Goal: Contribute content

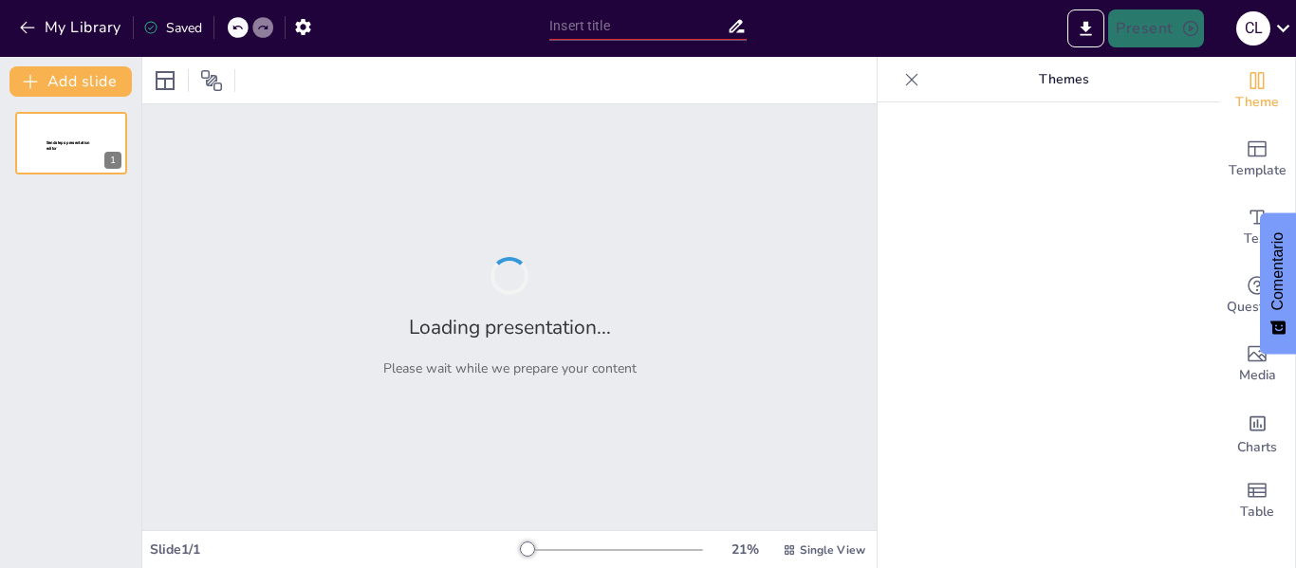
type input "Efectos de la Precipitación en la Dispersión de Colillas de Cigarrillo"
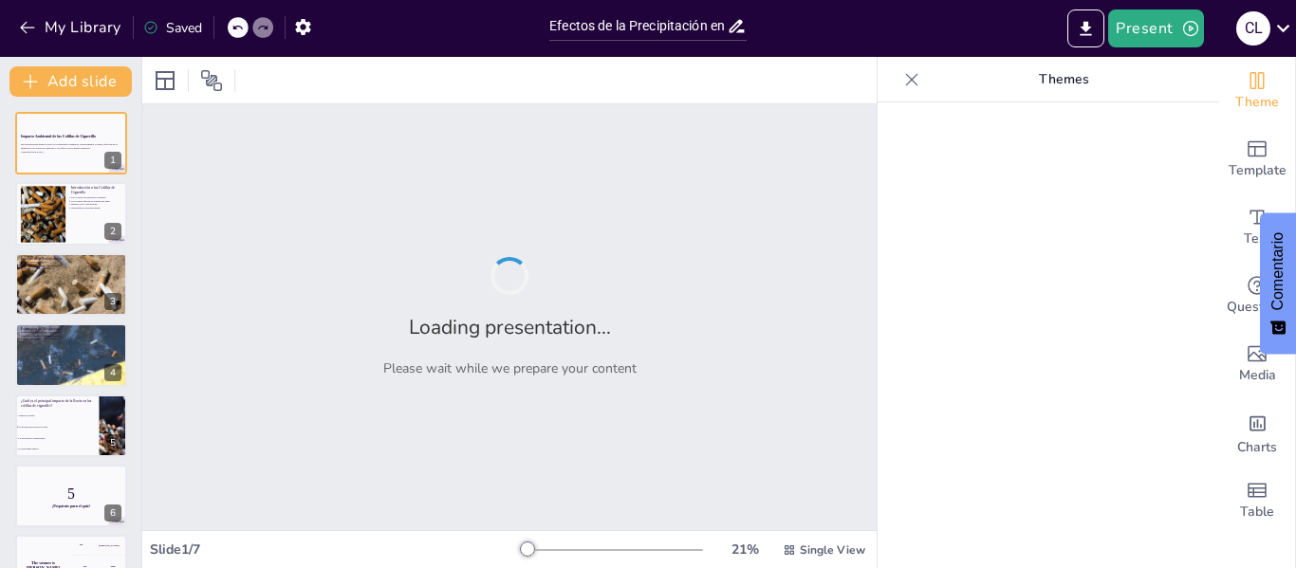
checkbox input "true"
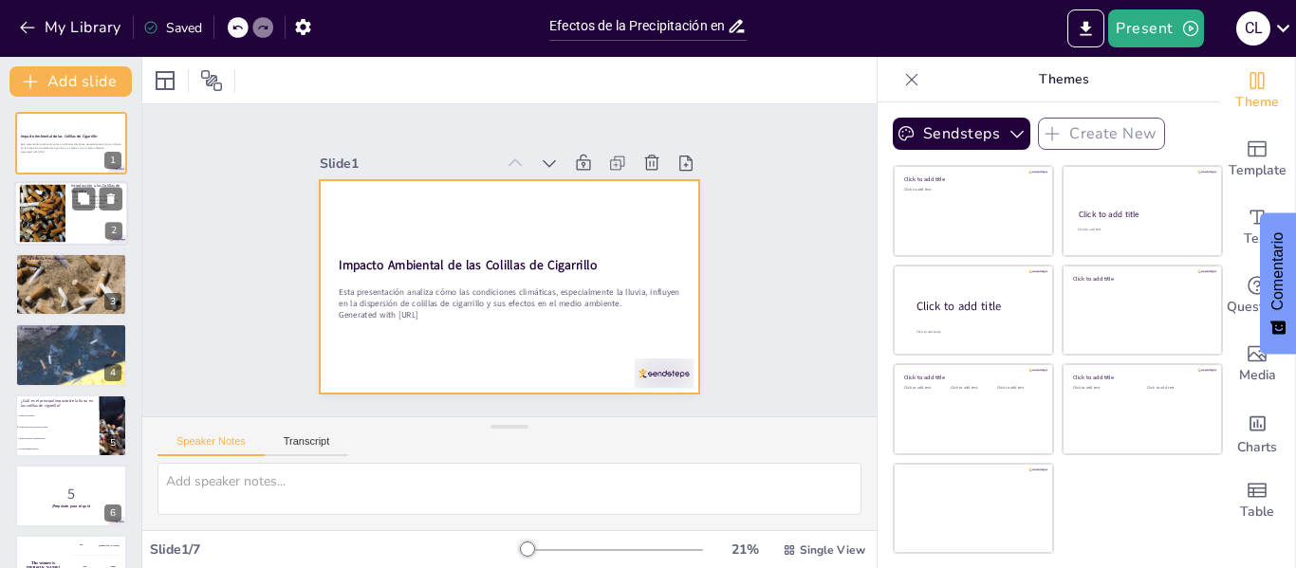
checkbox input "true"
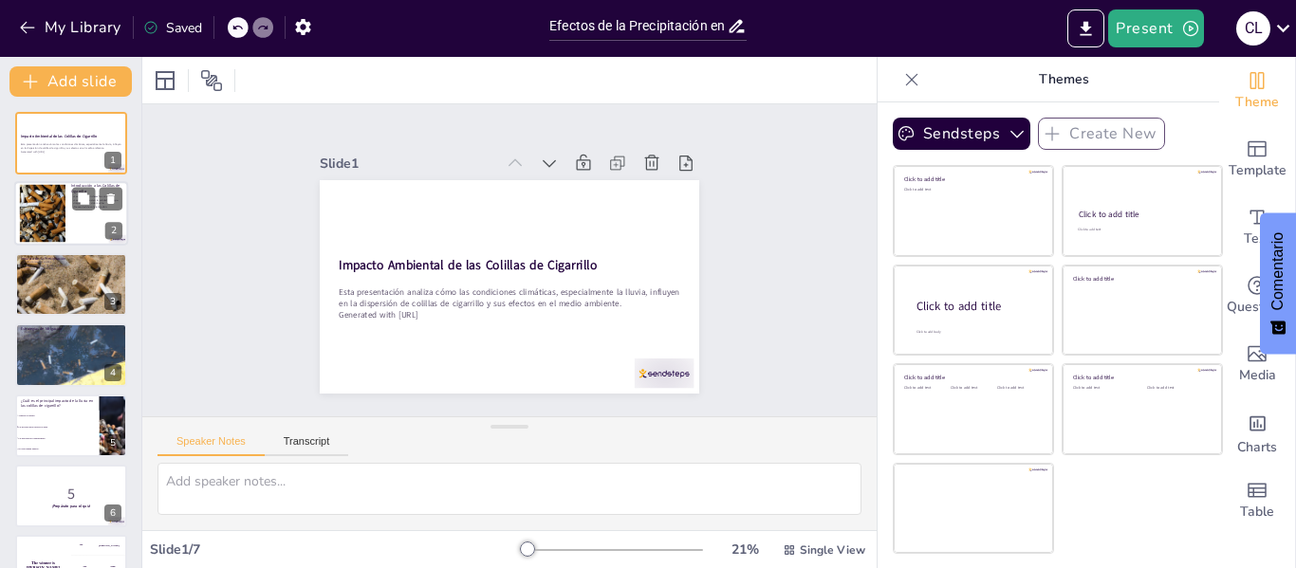
click at [60, 201] on div at bounding box center [41, 214] width 101 height 58
type textarea "Las colillas de cigarrillo se han convertido en uno de los desechos más comunes…"
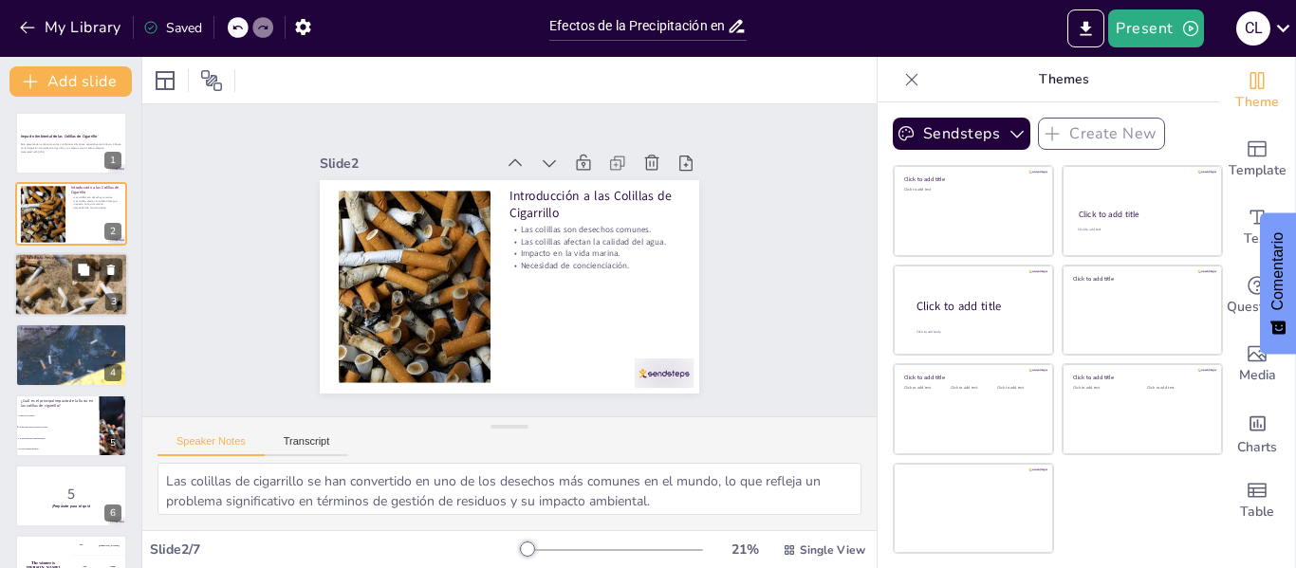
checkbox input "true"
click at [51, 265] on p "Efecto en ríos y océanos." at bounding box center [71, 265] width 102 height 4
type textarea "La lluvia actúa como un agente movilizador de las colillas de cigarrillo, facil…"
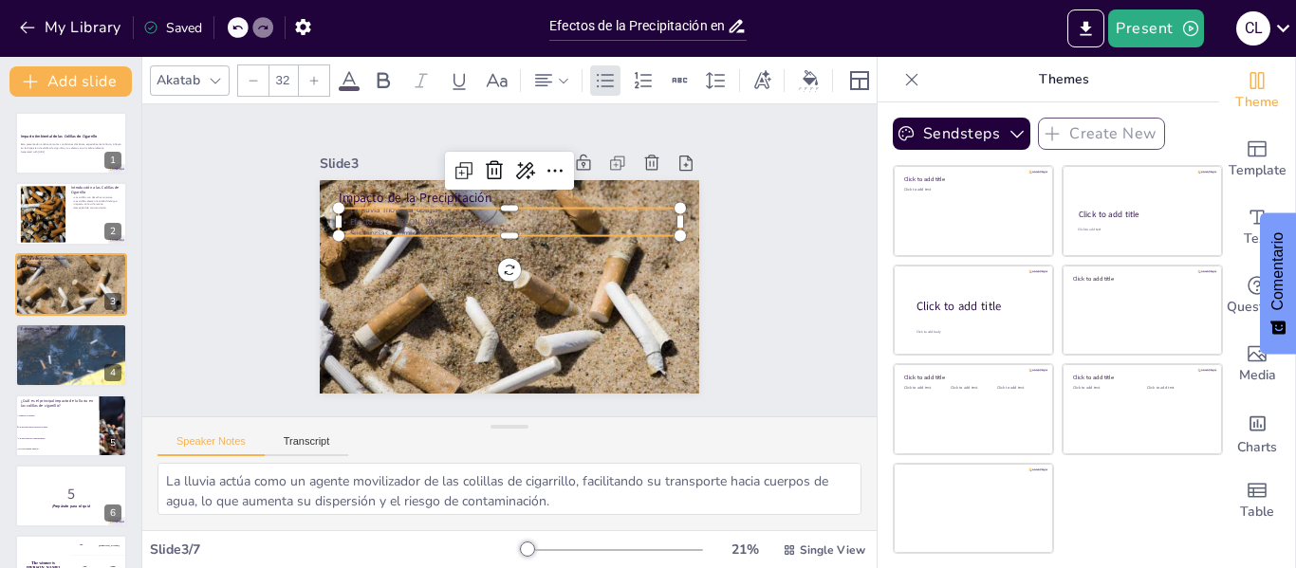
click at [365, 219] on p "Efecto en ríos y océanos." at bounding box center [513, 221] width 340 height 47
click at [826, 71] on div at bounding box center [810, 80] width 36 height 30
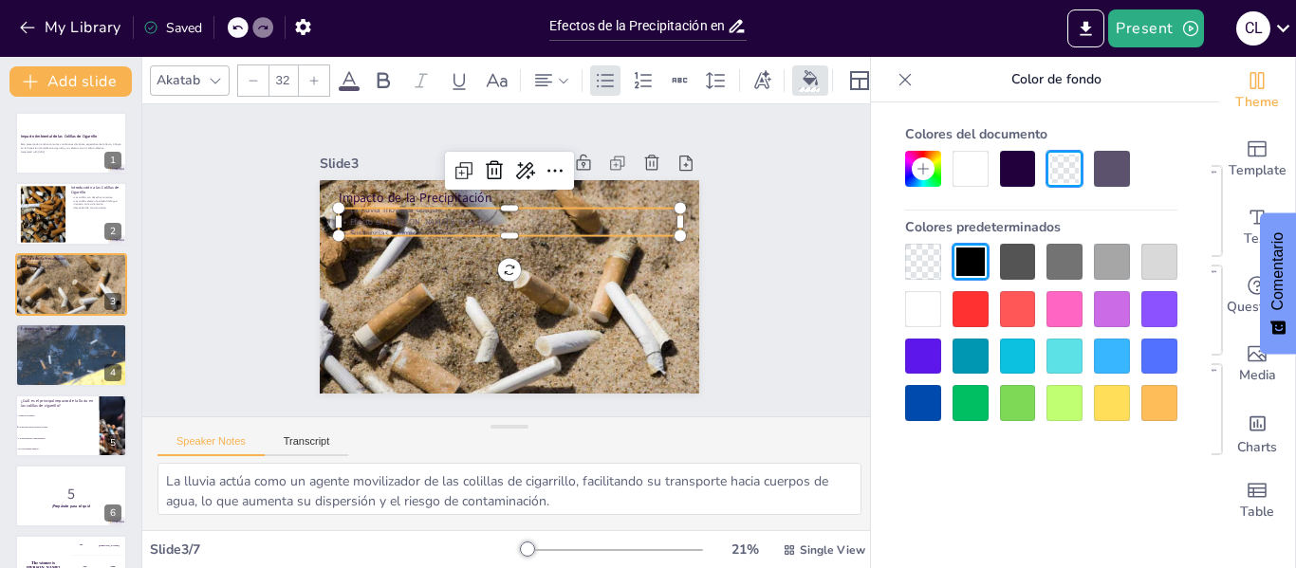
click at [975, 350] on div at bounding box center [970, 357] width 36 height 36
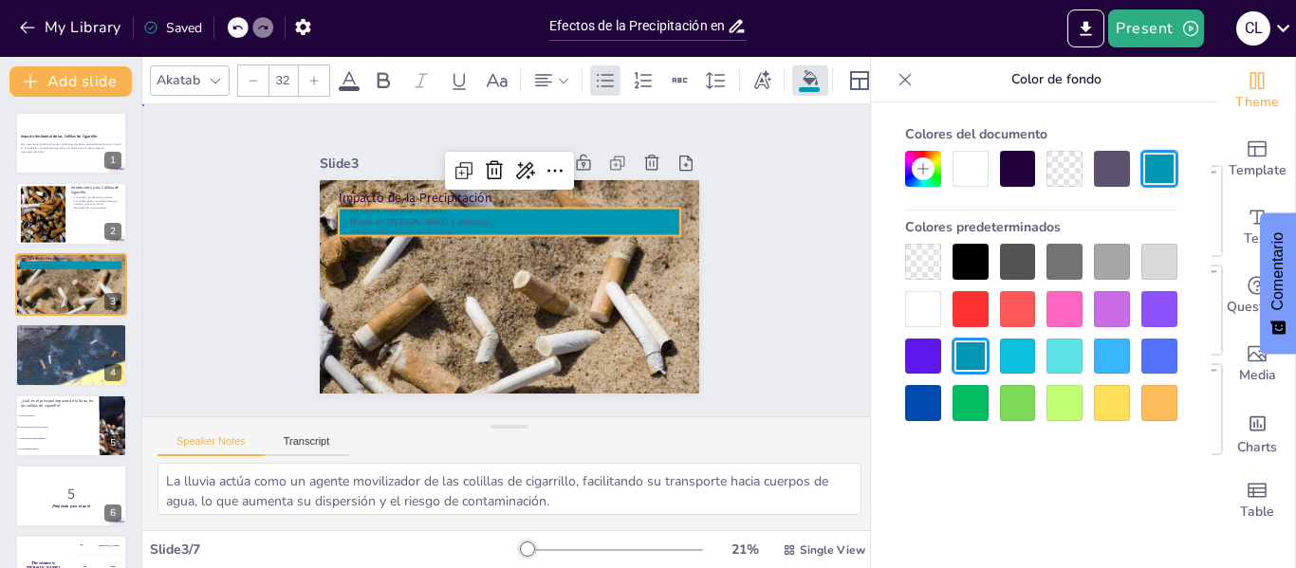
click at [686, 208] on div "Slide 1 Impacto Ambiental de las Colillas de Cigarrillo Esta presentación anali…" at bounding box center [509, 260] width 530 height 361
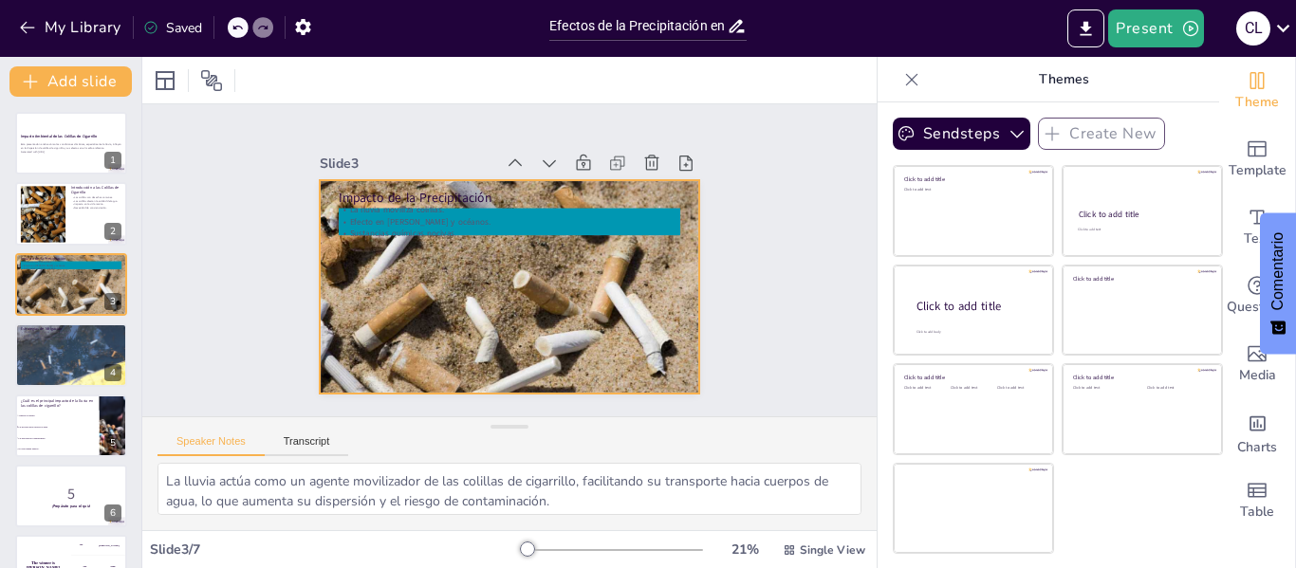
checkbox input "true"
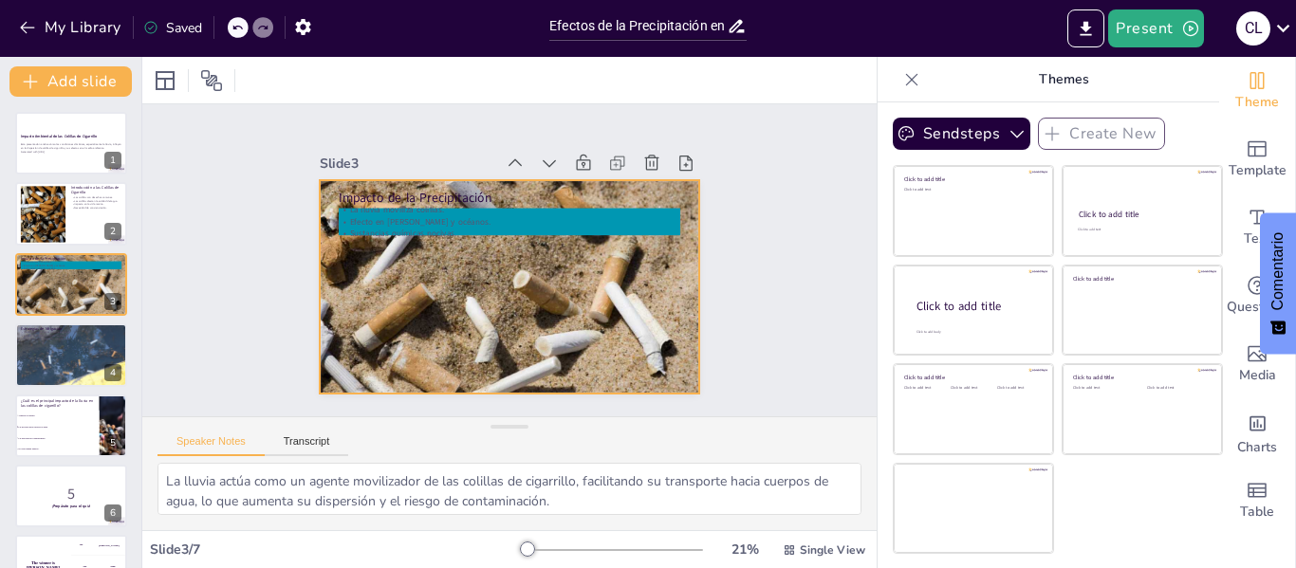
checkbox input "true"
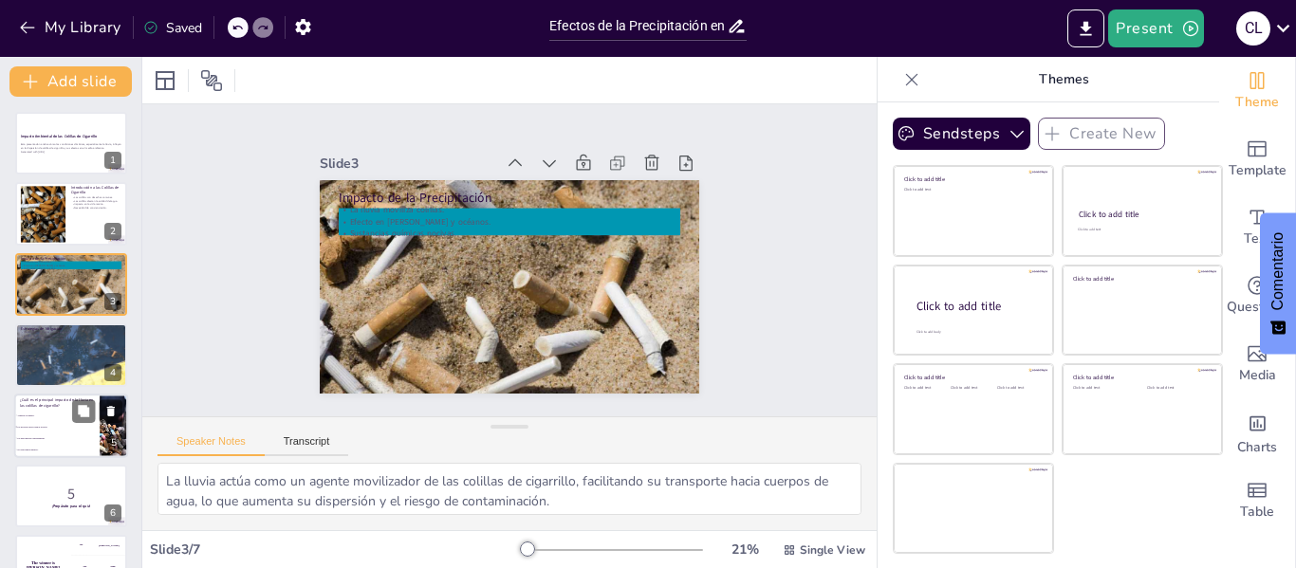
checkbox input "true"
click at [106, 430] on div at bounding box center [114, 426] width 115 height 64
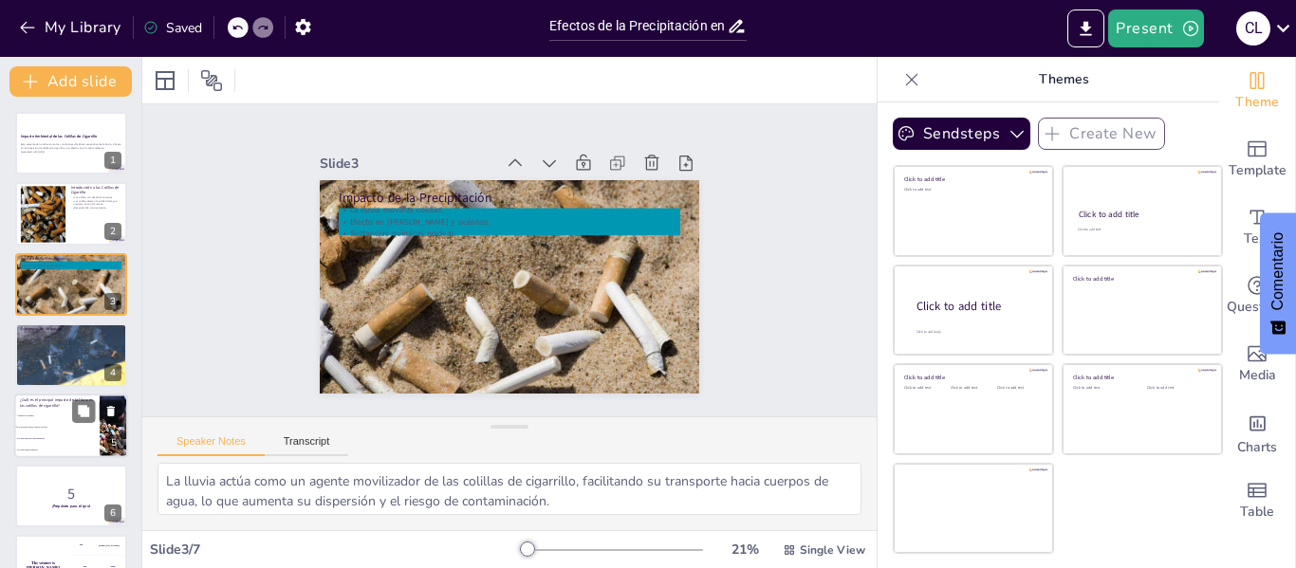
type textarea "La respuesta correcta es que la lluvia moviliza las colillas hacia cuerpos de a…"
checkbox input "true"
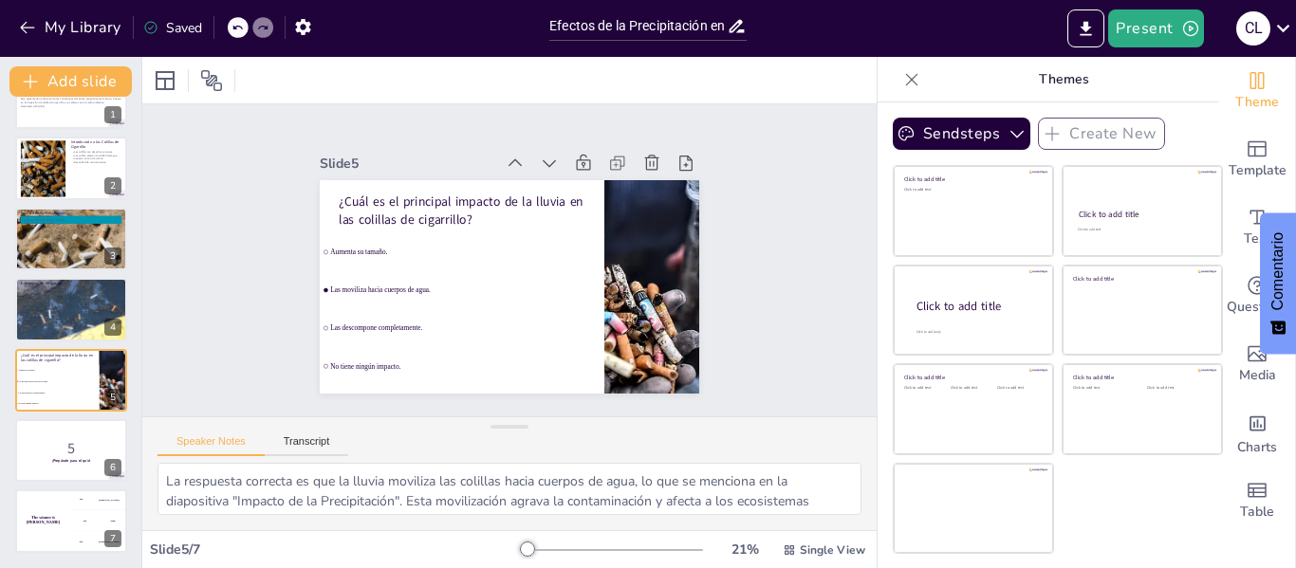
checkbox input "true"
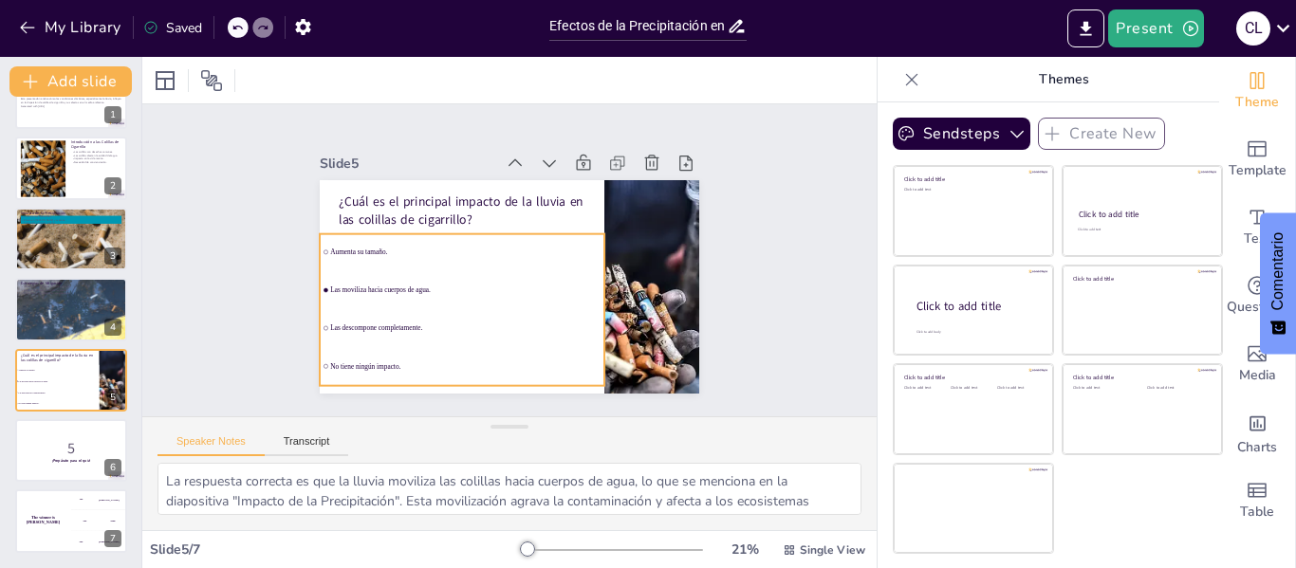
checkbox input "true"
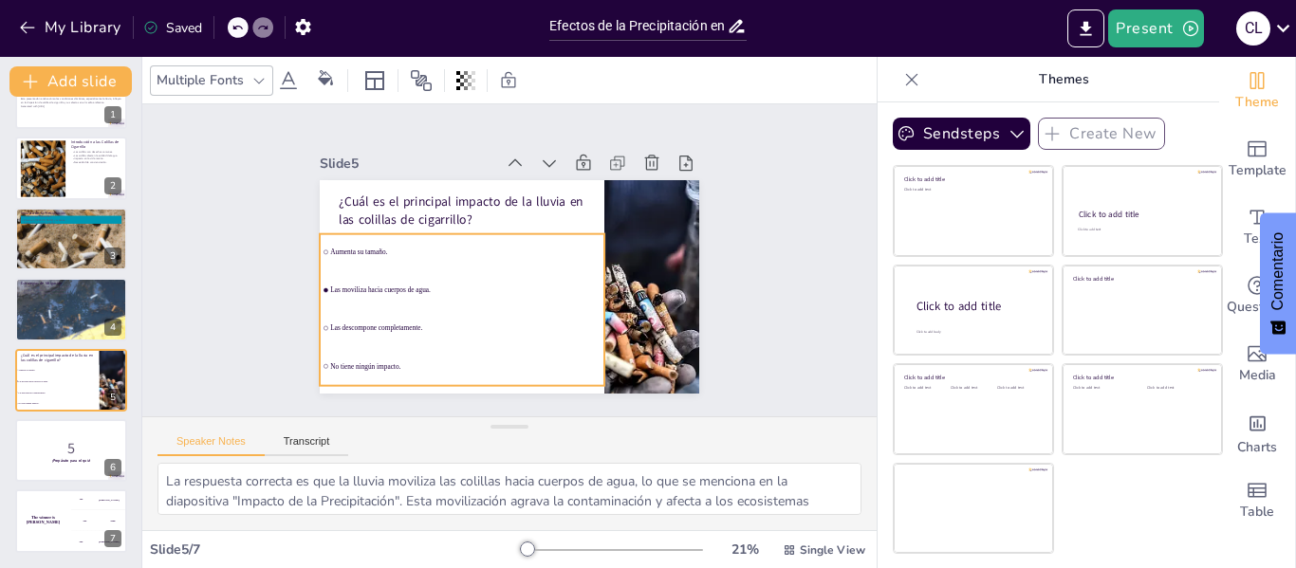
checkbox input "true"
click at [435, 310] on li "Las descompone completamente." at bounding box center [462, 328] width 285 height 36
checkbox input "true"
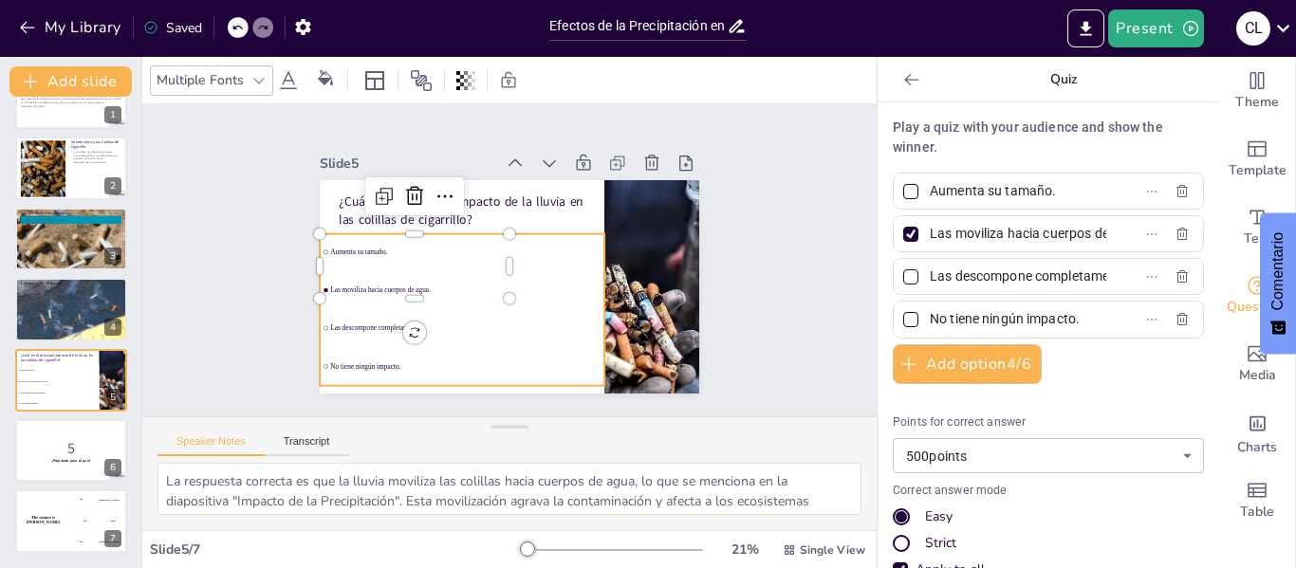
checkbox input "true"
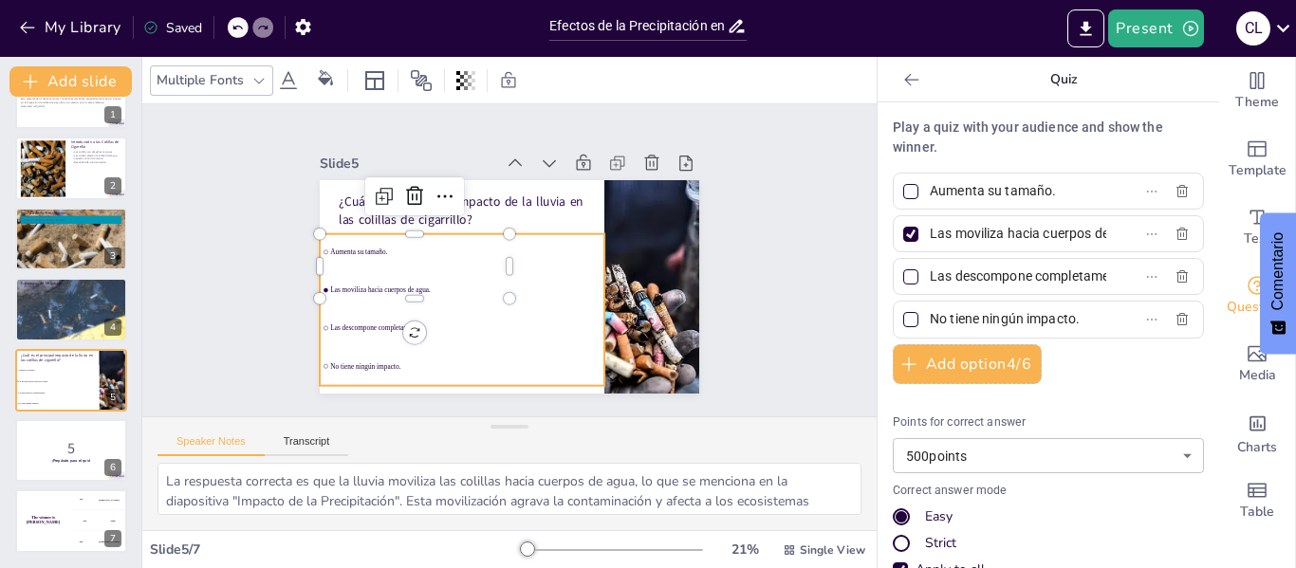
checkbox input "true"
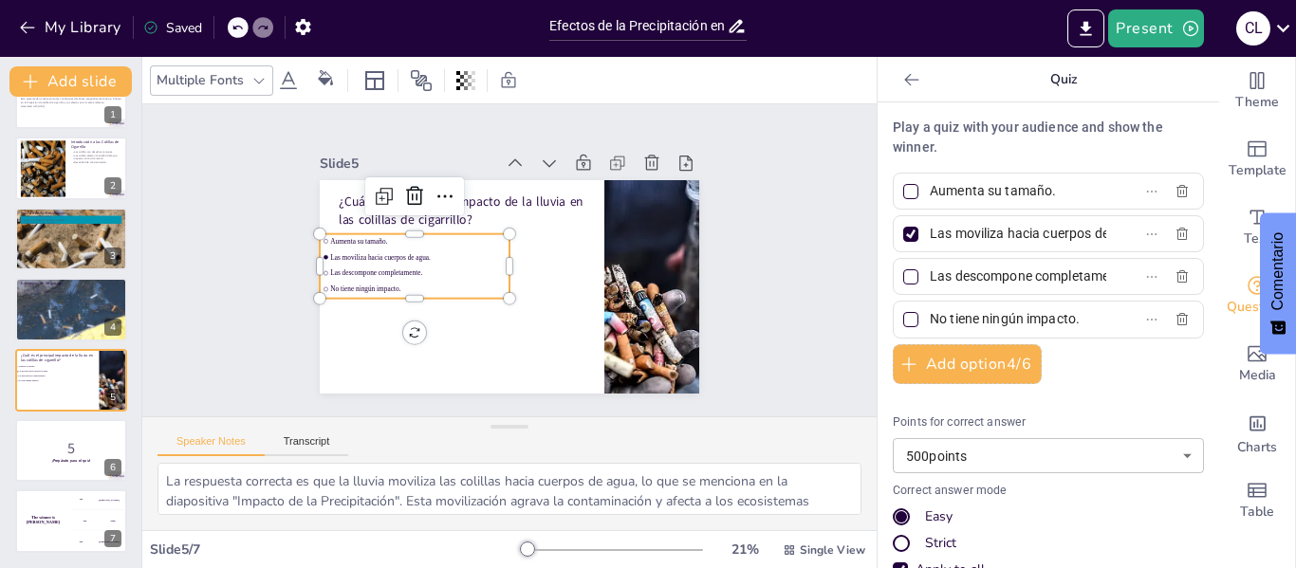
checkbox input "true"
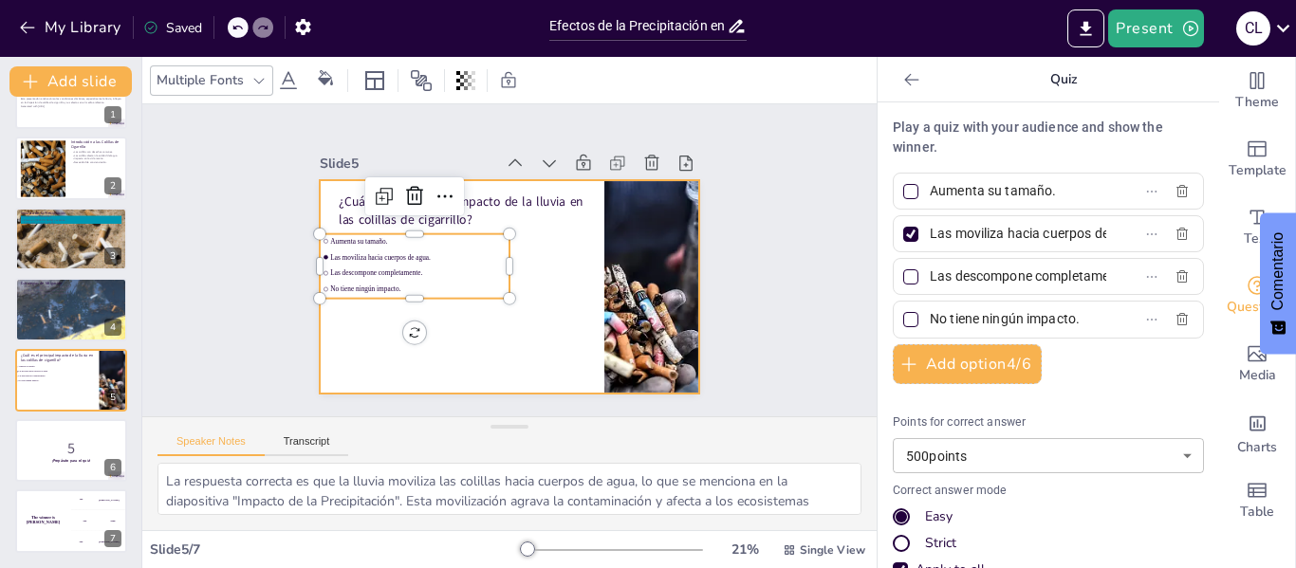
checkbox input "true"
click at [514, 321] on div at bounding box center [505, 287] width 399 height 252
checkbox input "true"
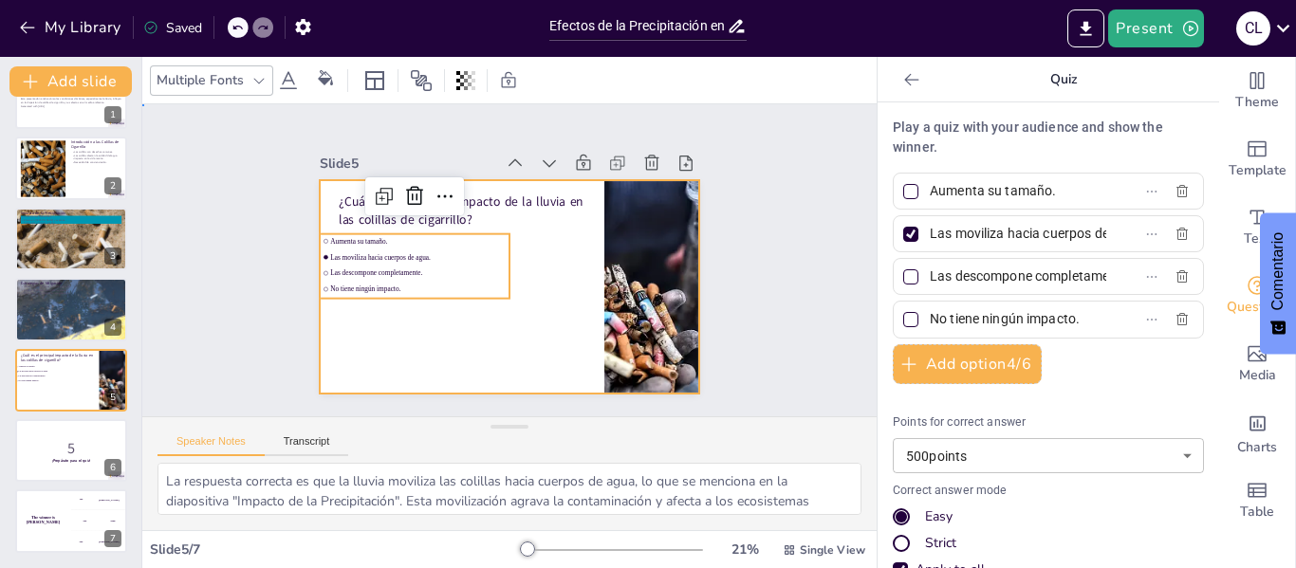
checkbox input "true"
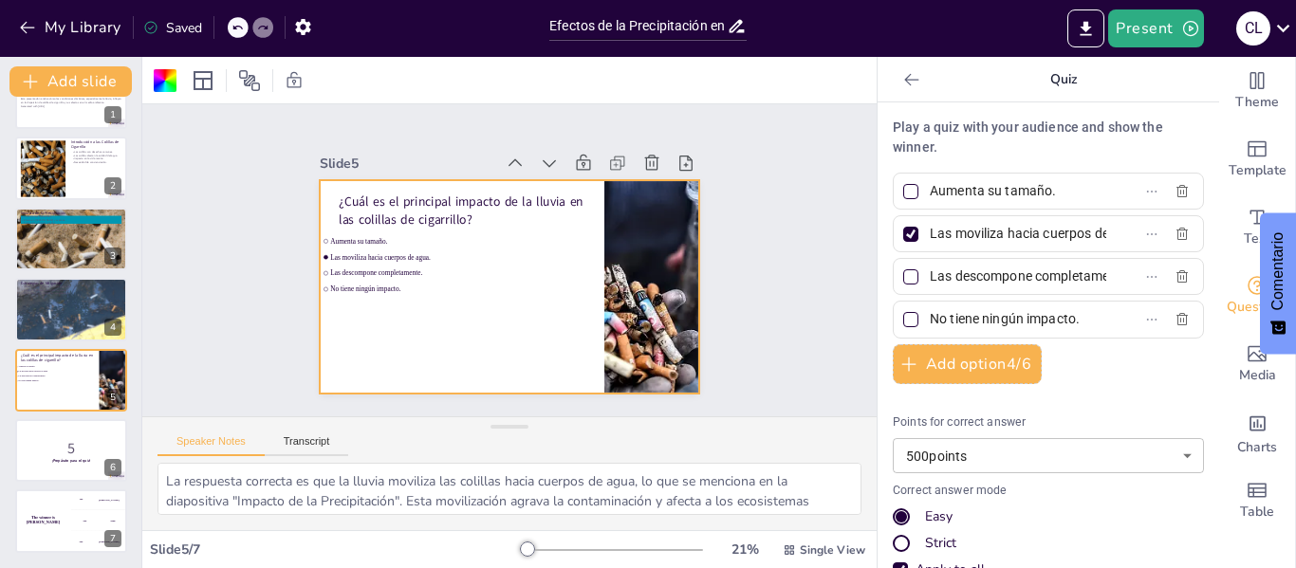
checkbox input "true"
click at [270, 481] on textarea "La respuesta correcta es que la lluvia moviliza las colillas hacia cuerpos de a…" at bounding box center [509, 489] width 704 height 52
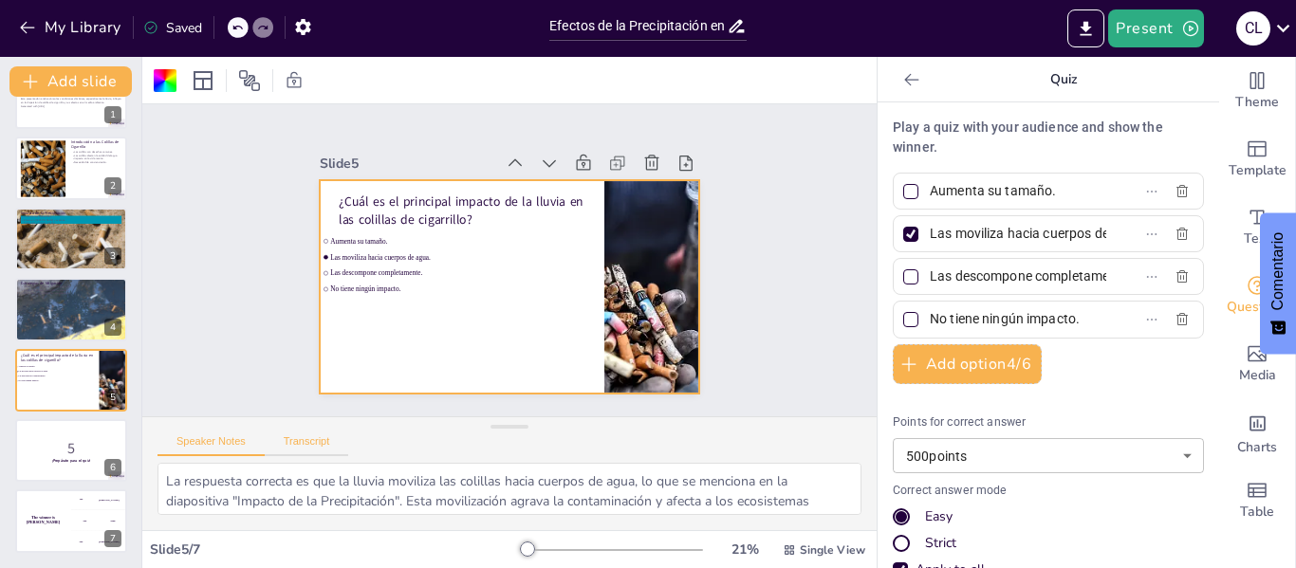
click at [303, 436] on button "Transcript" at bounding box center [307, 445] width 84 height 21
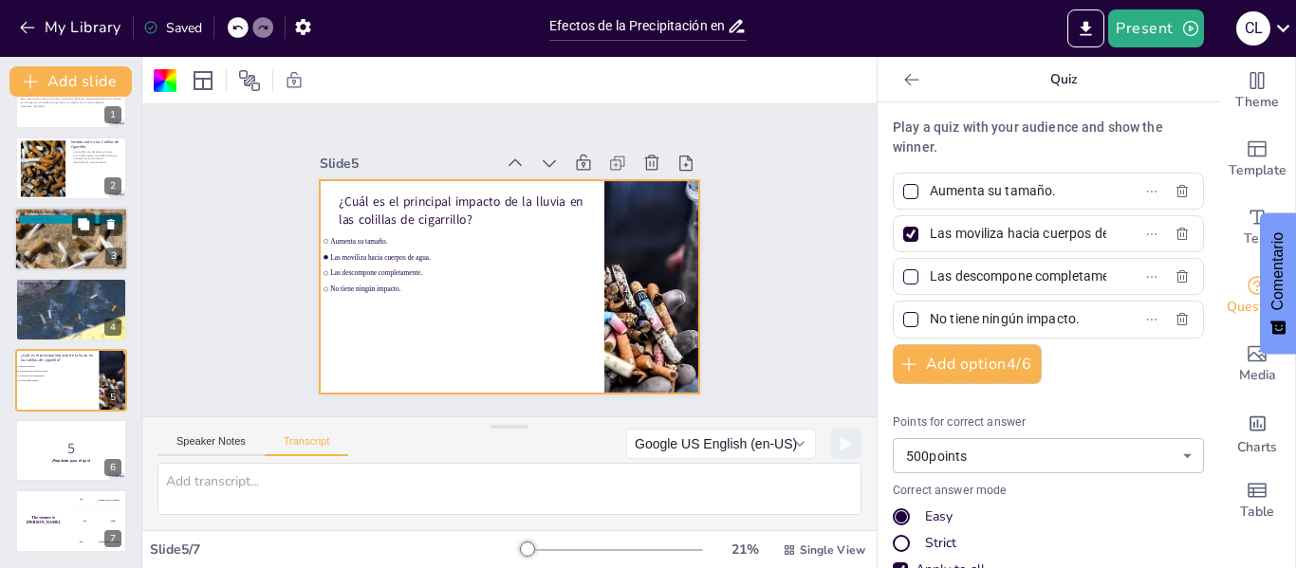
checkbox input "true"
click at [83, 232] on button at bounding box center [83, 223] width 23 height 23
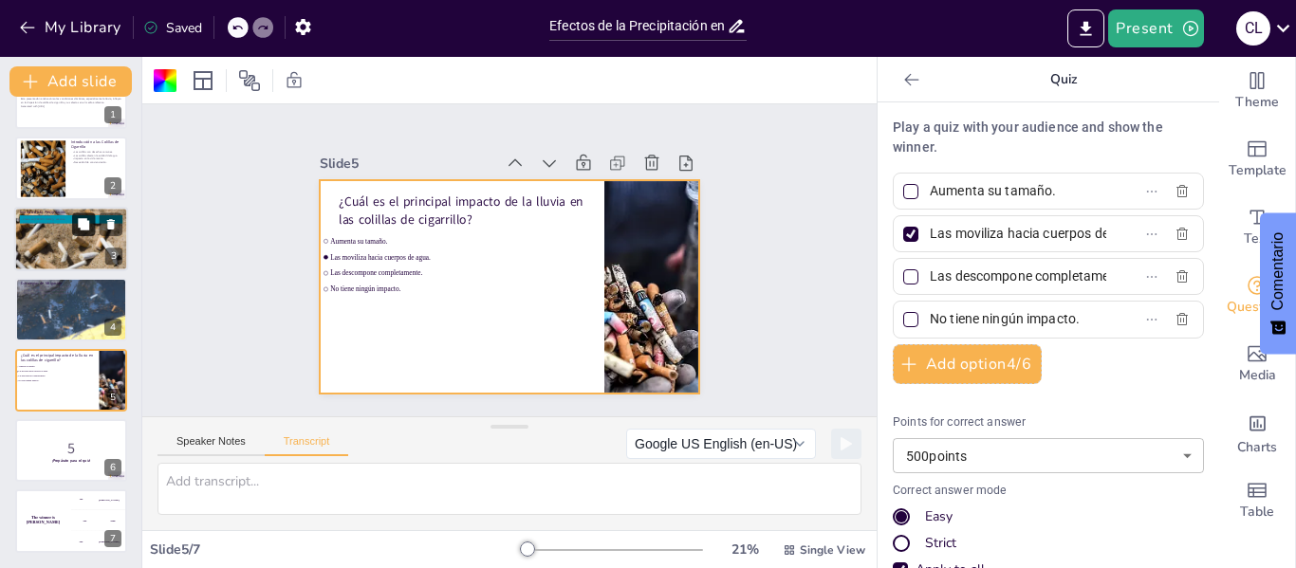
type textarea "La lluvia puede movilizar las colillas de cigarrillo, llevándolas a ríos y océa…"
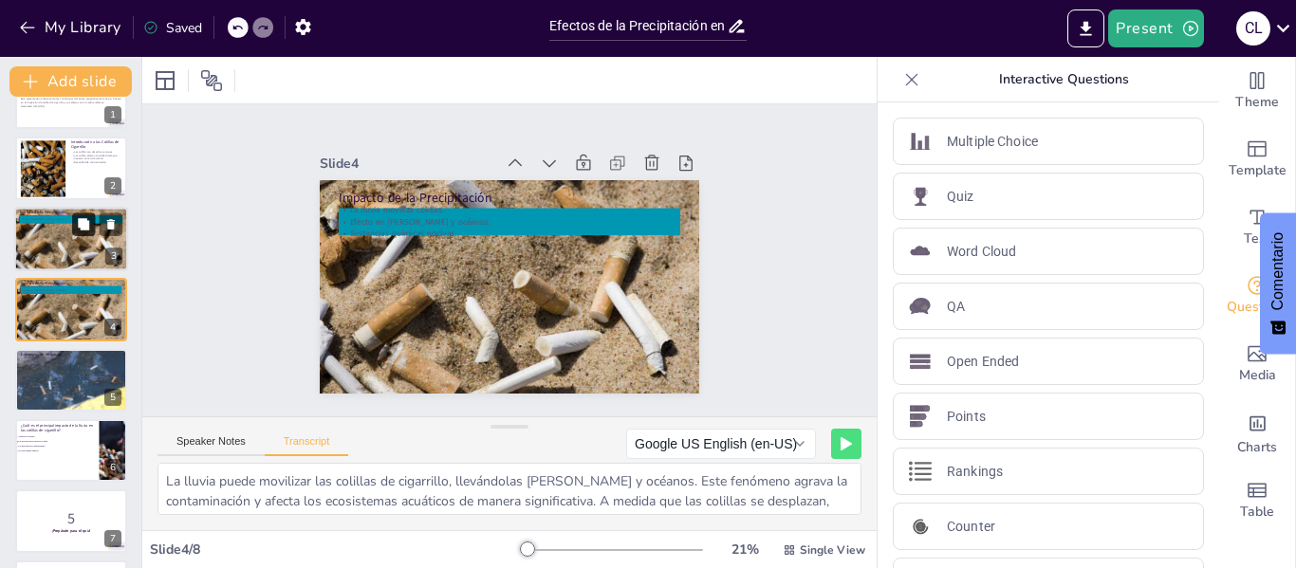
scroll to position [23, 0]
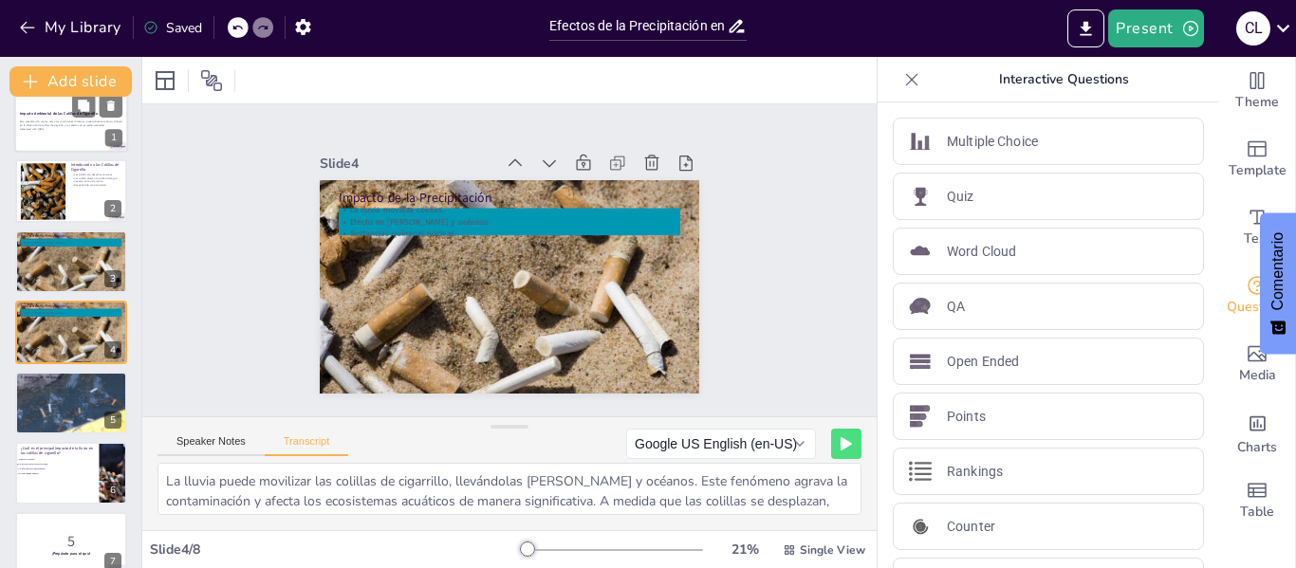
checkbox input "true"
click at [49, 126] on p "Esta presentación analiza cómo las condiciones climáticas, especialmente la llu…" at bounding box center [71, 123] width 102 height 7
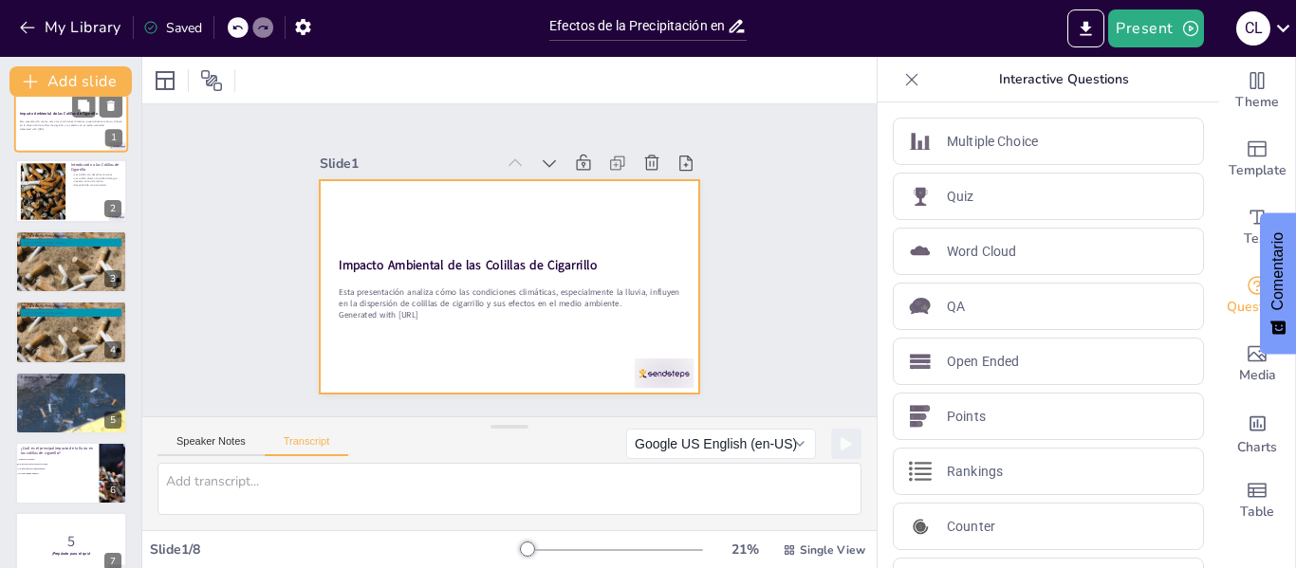
scroll to position [0, 0]
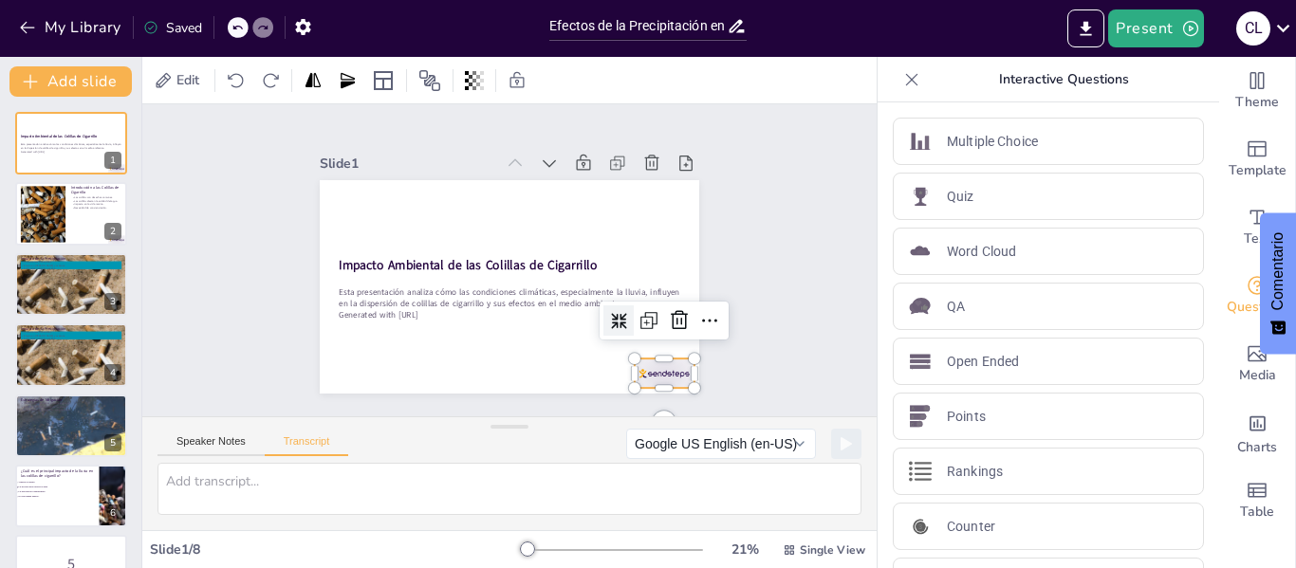
click at [653, 393] on div at bounding box center [621, 416] width 65 height 46
click at [653, 371] on div at bounding box center [651, 389] width 62 height 36
click at [656, 341] on icon at bounding box center [663, 354] width 27 height 27
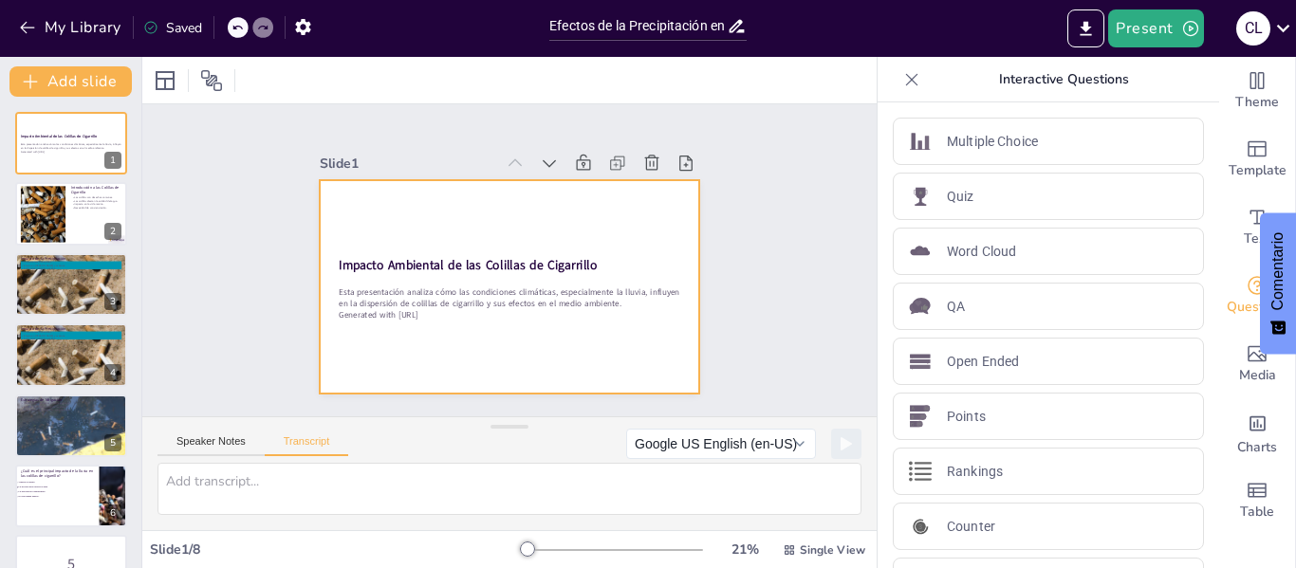
checkbox input "true"
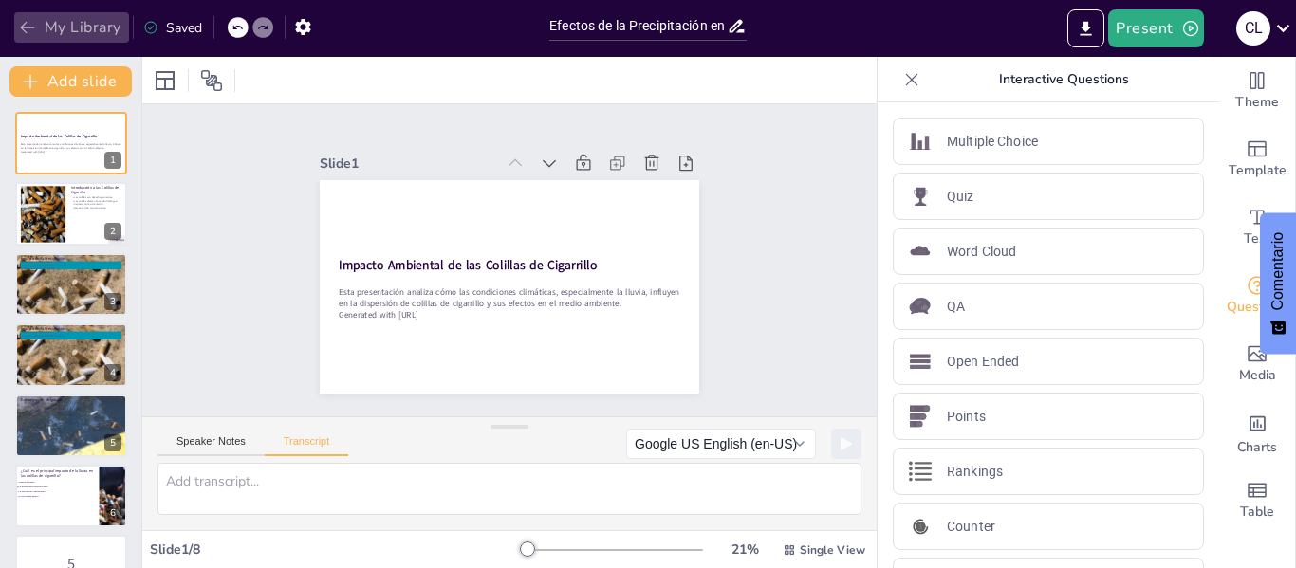
click at [29, 31] on icon "button" at bounding box center [27, 27] width 19 height 19
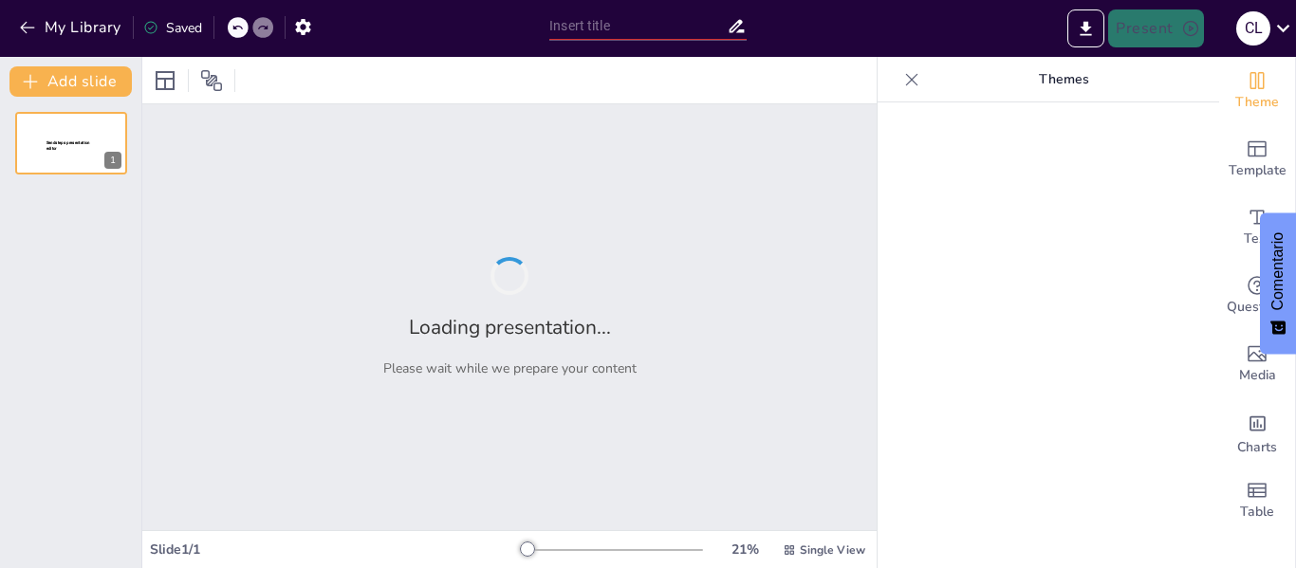
type input "Colillas y Contaminación: Efectos en Épocas de Precipitaciones"
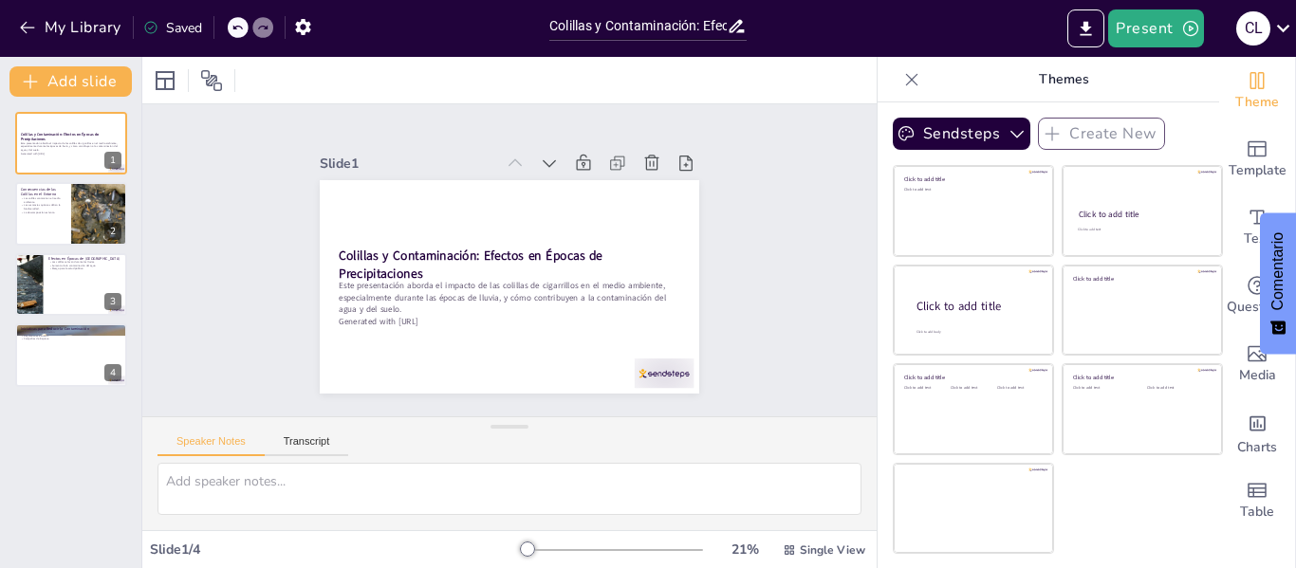
drag, startPoint x: 0, startPoint y: 0, endPoint x: 835, endPoint y: 528, distance: 987.8
click at [835, 528] on div at bounding box center [509, 496] width 734 height 67
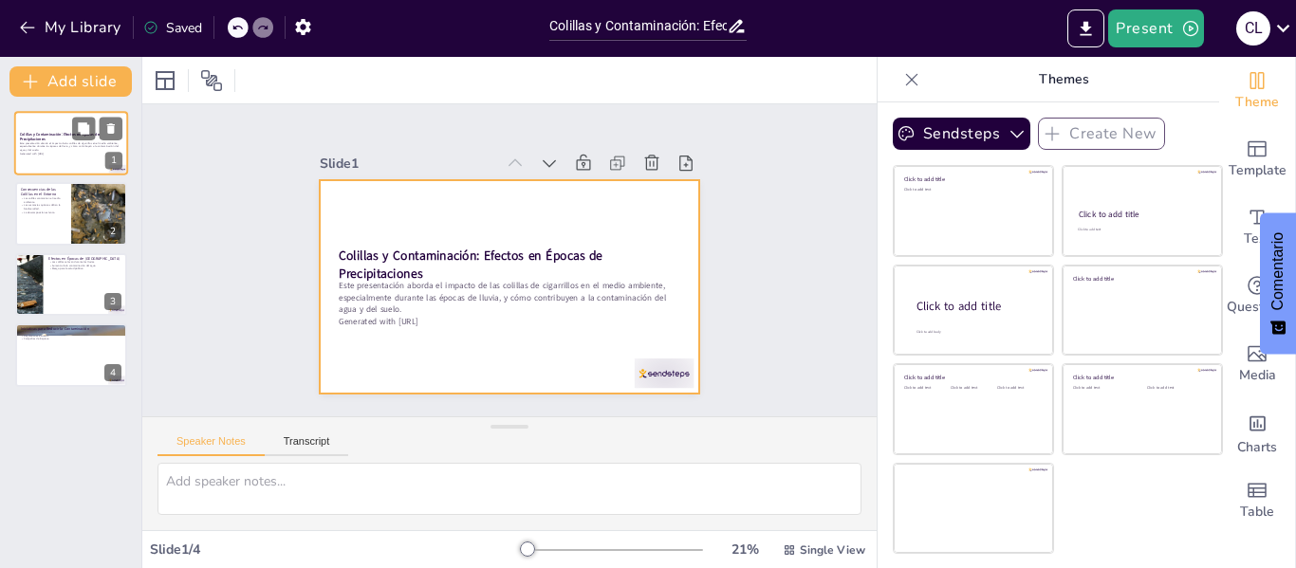
click at [68, 159] on div at bounding box center [71, 143] width 114 height 64
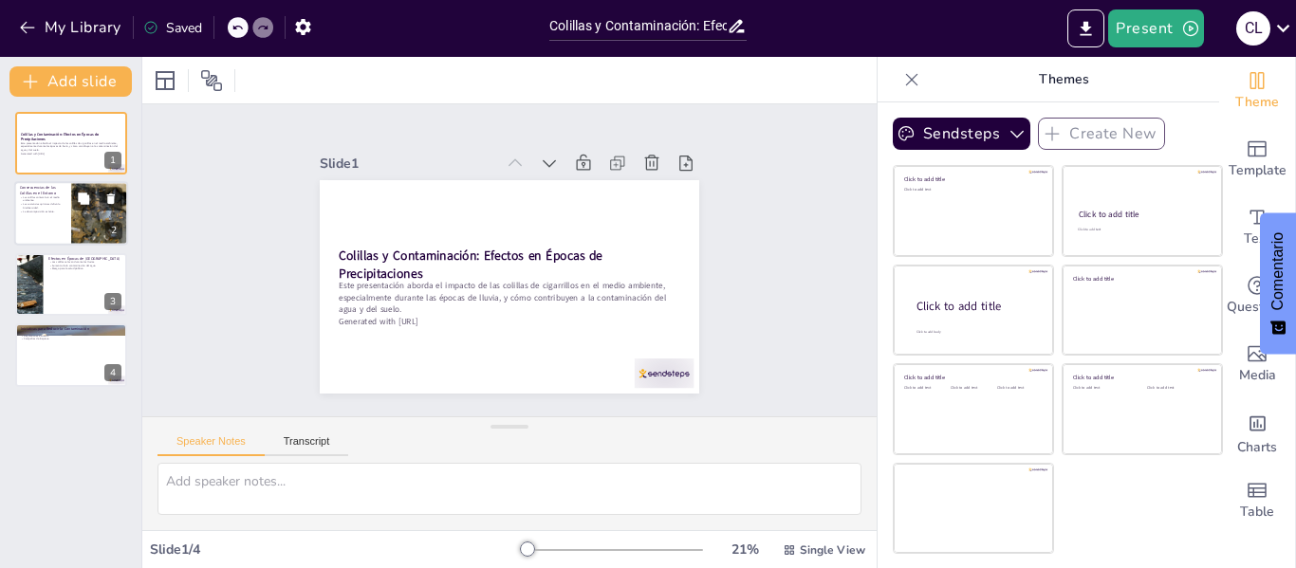
click at [56, 186] on p "Consecuencias de las Colillas en el Entorno" at bounding box center [43, 191] width 46 height 10
type textarea "Las colillas de cigarrillos son una de las principales fuentes de contaminación…"
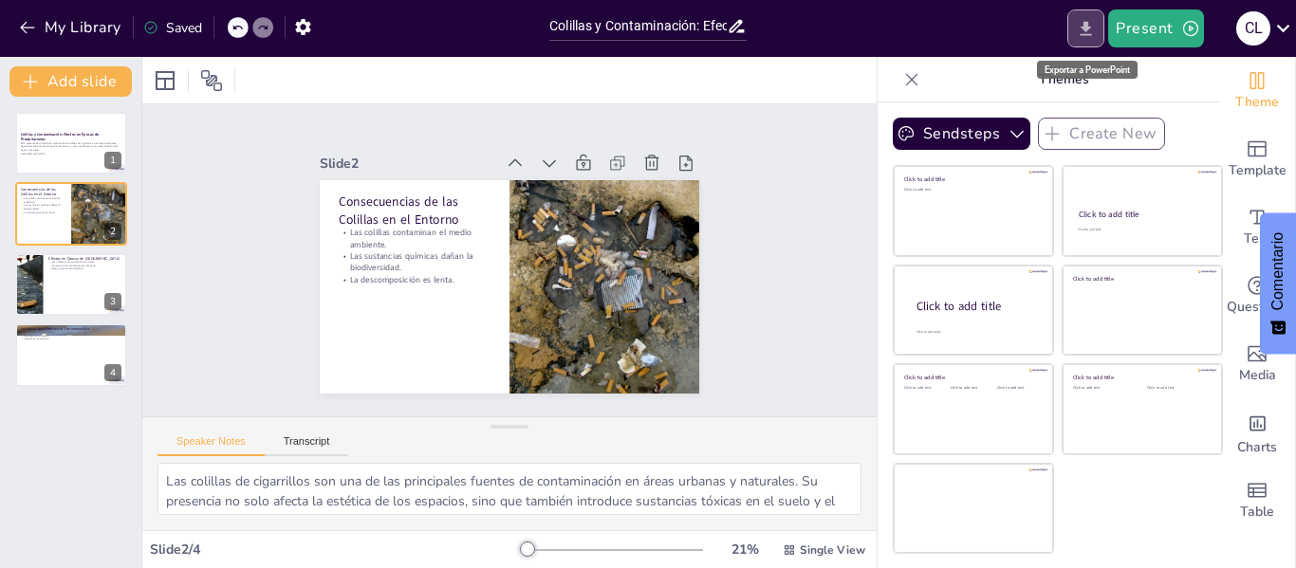
click at [1089, 23] on icon "Export to PowerPoint" at bounding box center [1085, 28] width 11 height 14
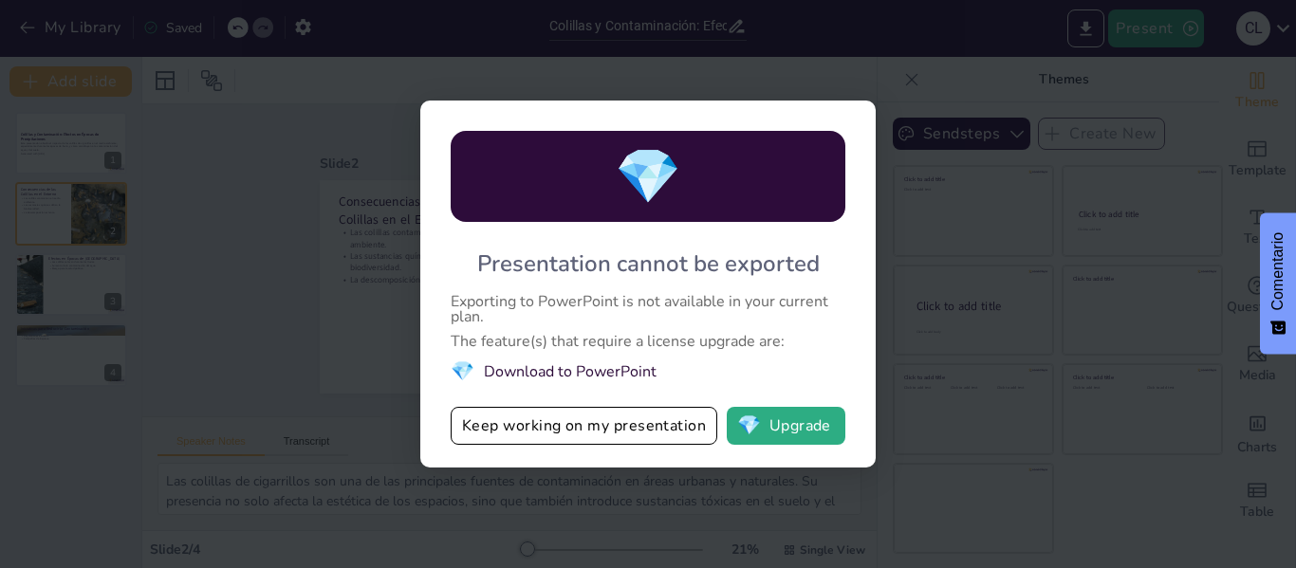
click at [360, 281] on div "💎 Presentation cannot be exported Exporting to PowerPoint is not available in y…" at bounding box center [648, 284] width 1296 height 568
click at [606, 427] on button "Keep working on my presentation" at bounding box center [584, 426] width 267 height 38
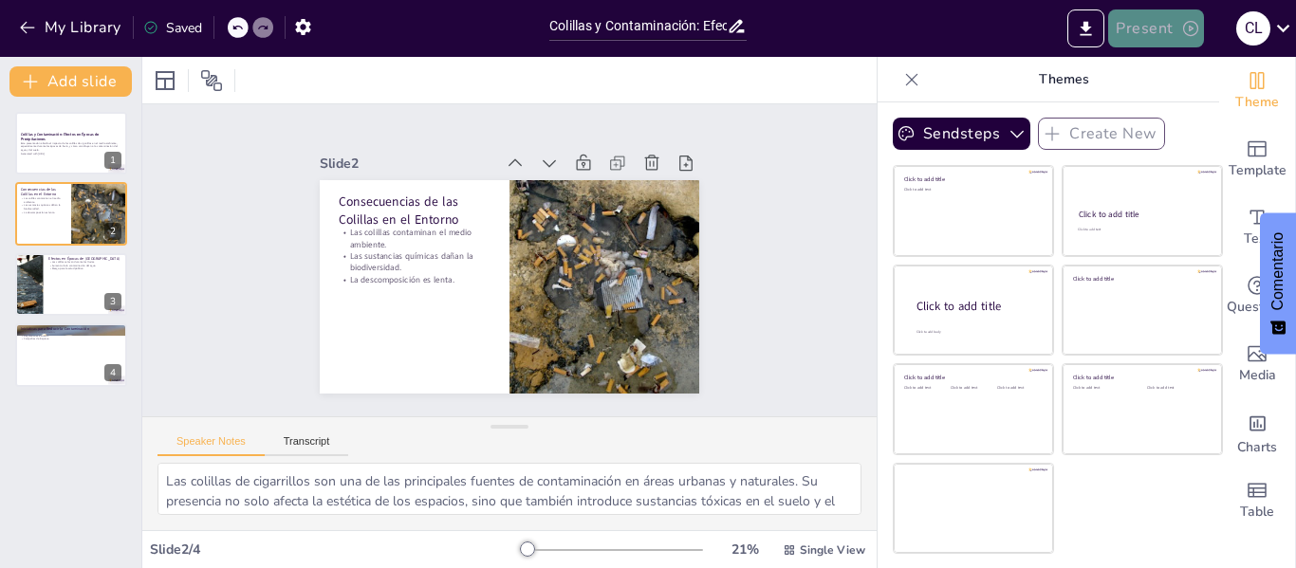
click at [1114, 24] on button "Present" at bounding box center [1155, 28] width 95 height 38
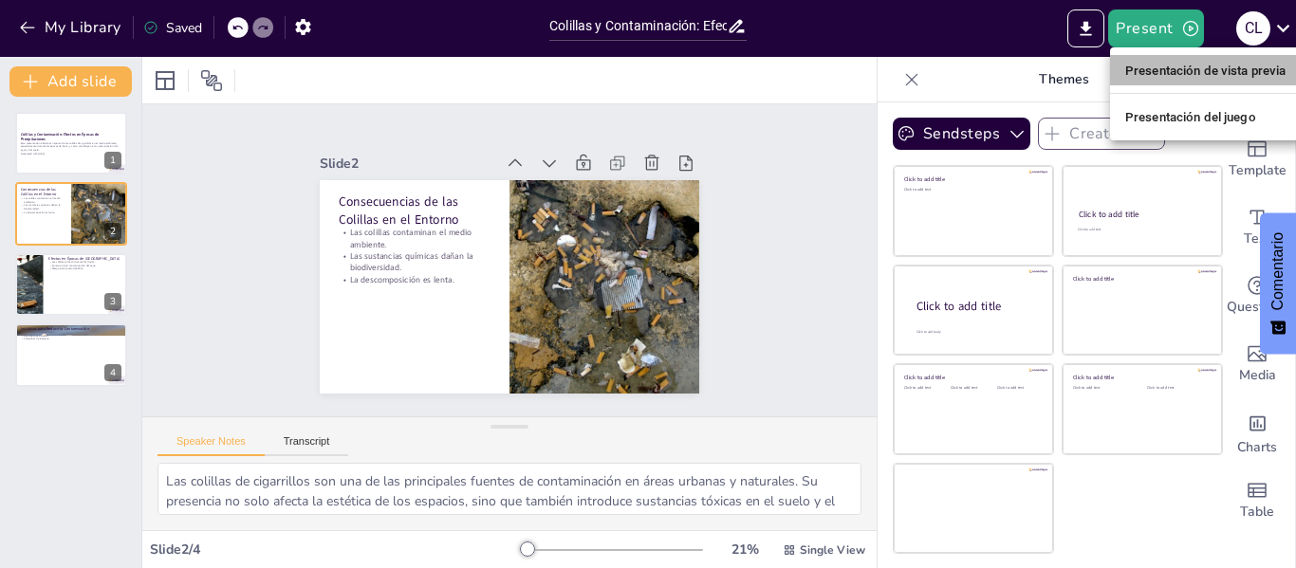
click at [1134, 61] on font "Presentación de vista previa" at bounding box center [1205, 70] width 161 height 19
